Goal: Task Accomplishment & Management: Manage account settings

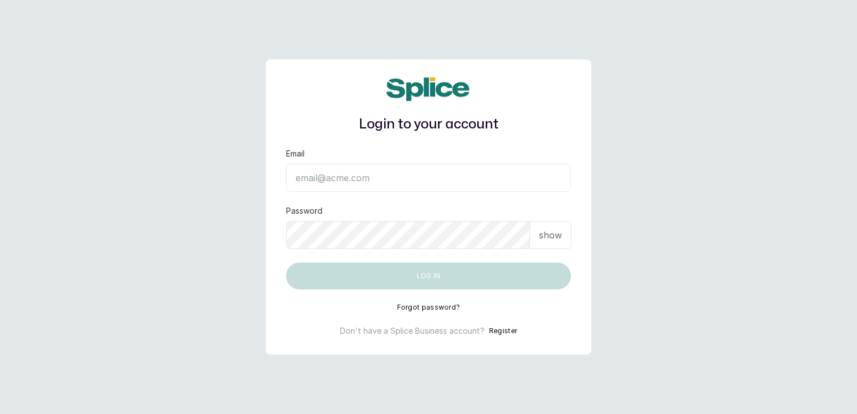
click at [519, 180] on input "Email" at bounding box center [428, 178] width 285 height 28
type input "tianobeautyspa@gmail.com"
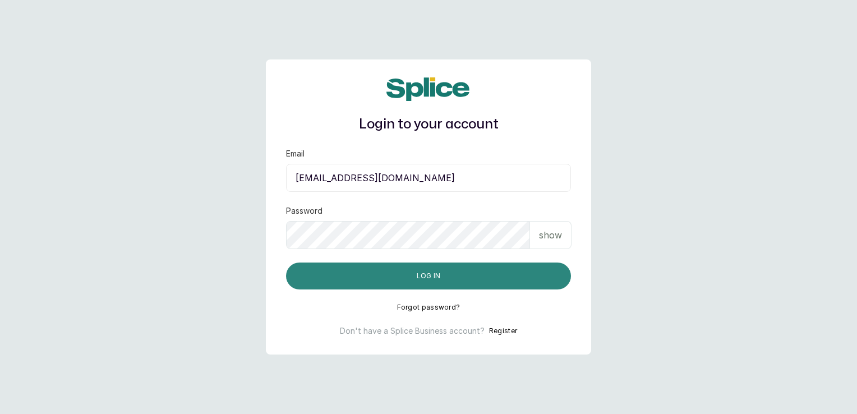
click at [450, 268] on button "Log in" at bounding box center [428, 276] width 285 height 27
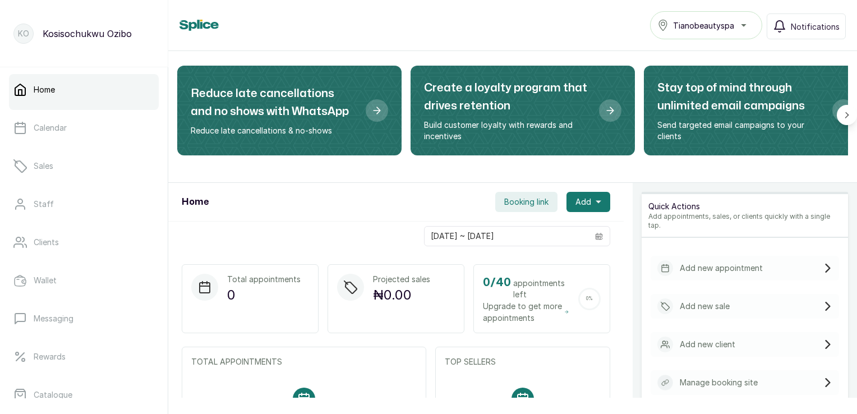
scroll to position [54, 0]
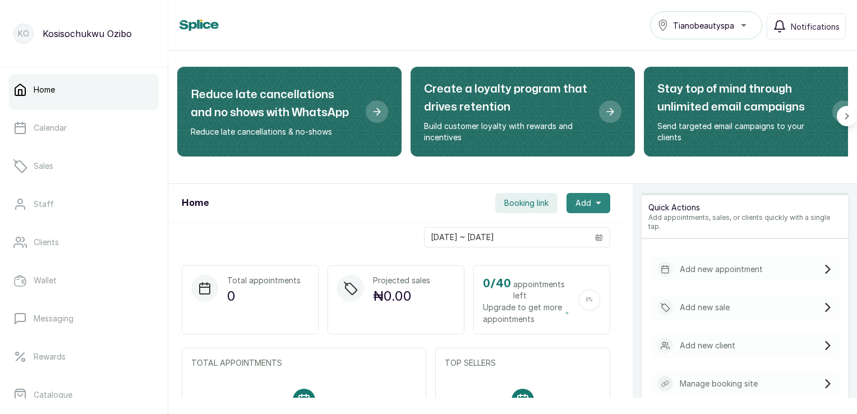
click at [596, 200] on icon "button" at bounding box center [599, 203] width 6 height 6
click at [524, 201] on span "Booking link" at bounding box center [526, 202] width 44 height 11
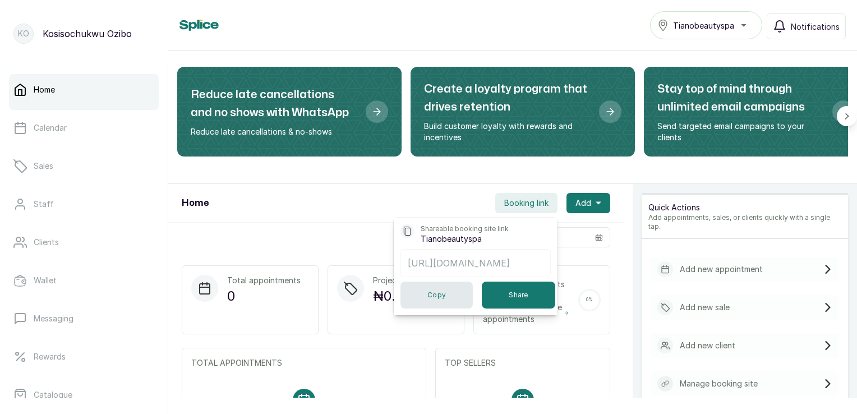
click at [430, 298] on button "Copy" at bounding box center [436, 295] width 72 height 27
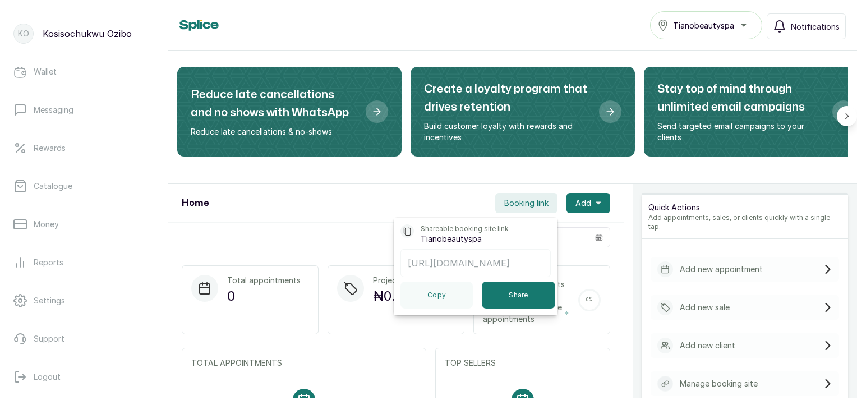
scroll to position [209, 0]
click at [49, 297] on p "Settings" at bounding box center [49, 299] width 31 height 11
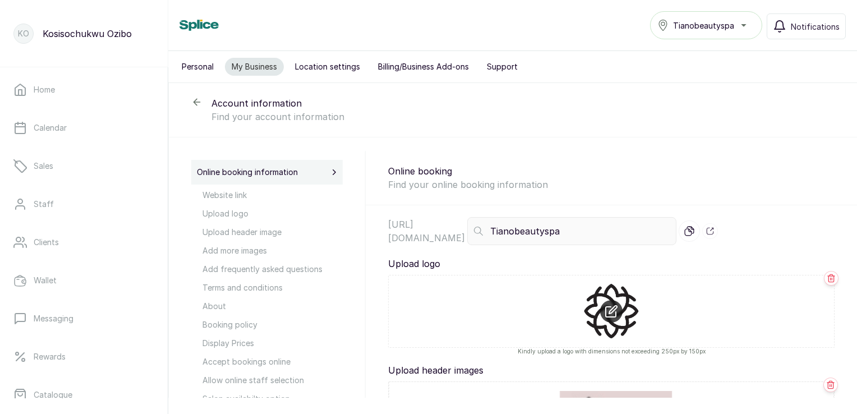
select select "fixed"
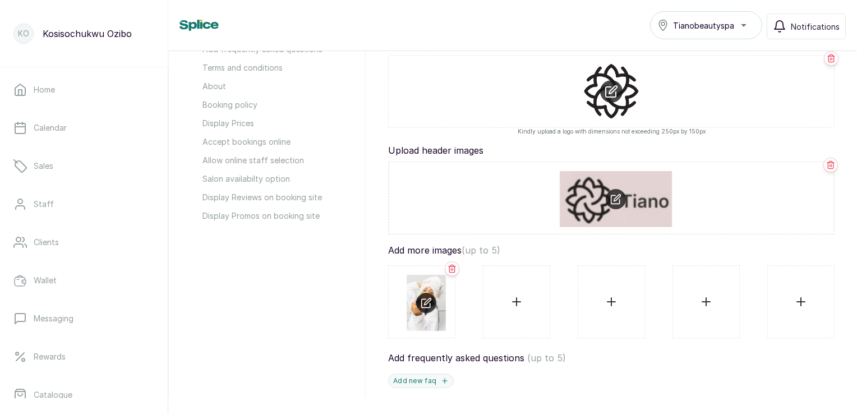
scroll to position [233, 0]
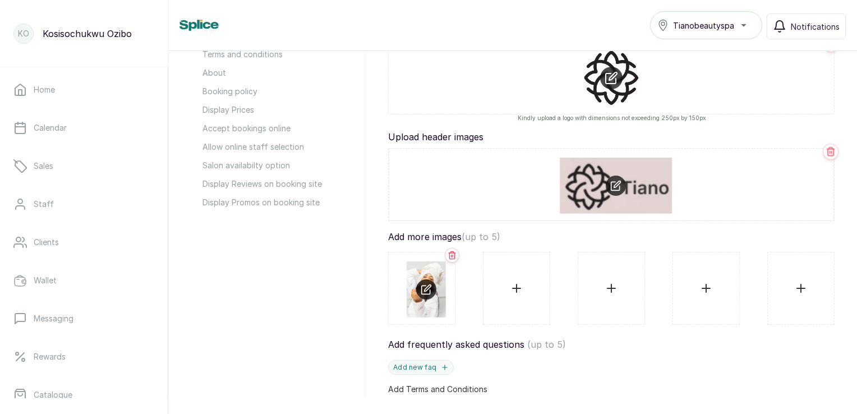
click at [827, 154] on icon at bounding box center [830, 152] width 7 height 8
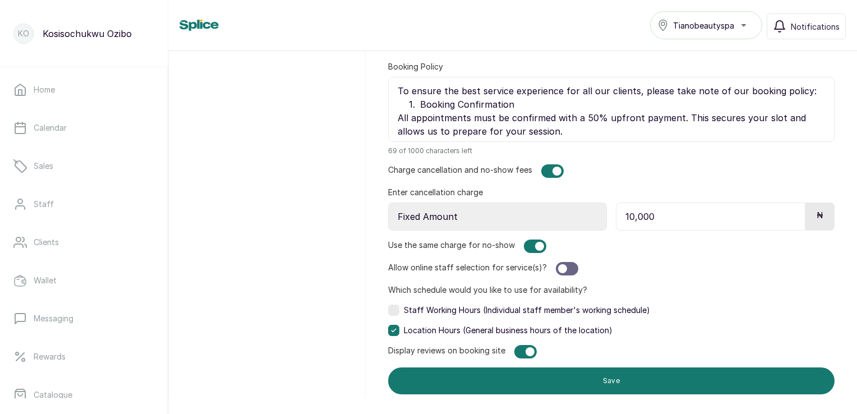
scroll to position [947, 0]
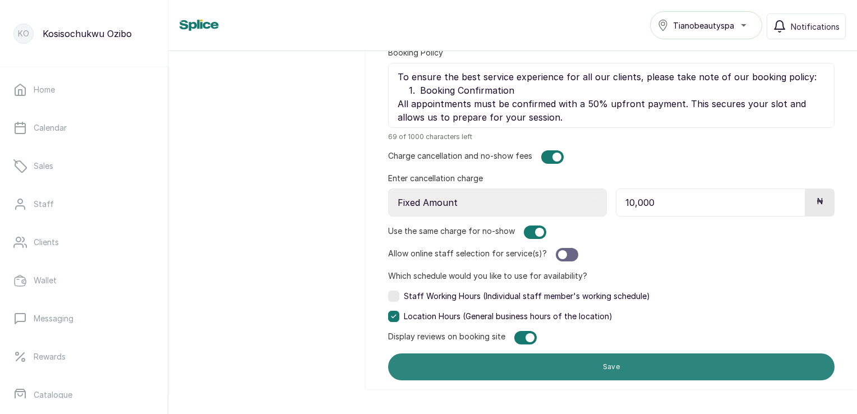
click at [597, 362] on button "Save" at bounding box center [611, 366] width 446 height 27
